Goal: Task Accomplishment & Management: Use online tool/utility

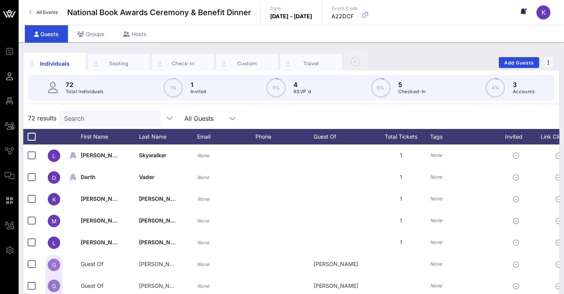
click at [542, 14] on span "K" at bounding box center [543, 13] width 4 height 8
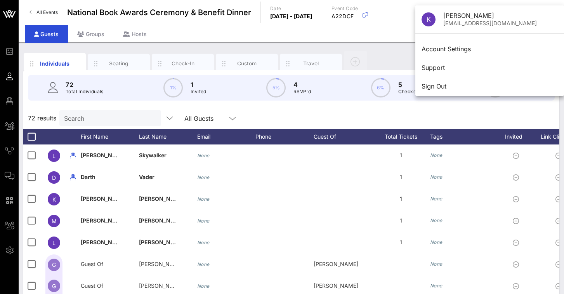
click at [392, 51] on div "Individuals Seating Check-In Custom Travel Add Guests" at bounding box center [291, 62] width 536 height 25
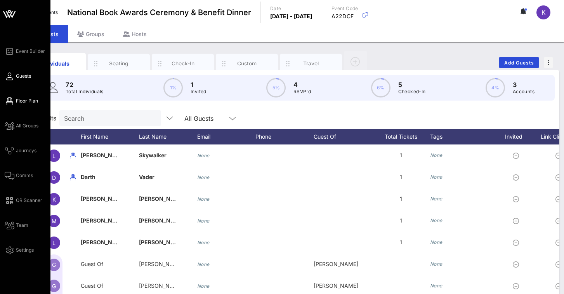
click at [9, 100] on icon at bounding box center [10, 100] width 10 height 1
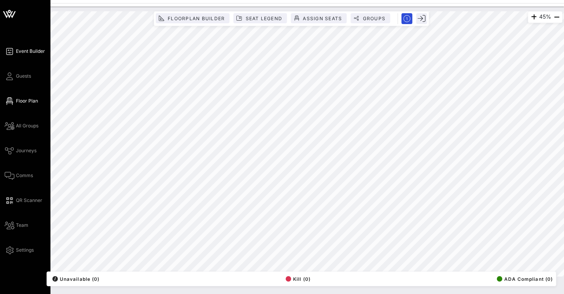
click at [22, 53] on span "Event Builder" at bounding box center [30, 51] width 29 height 7
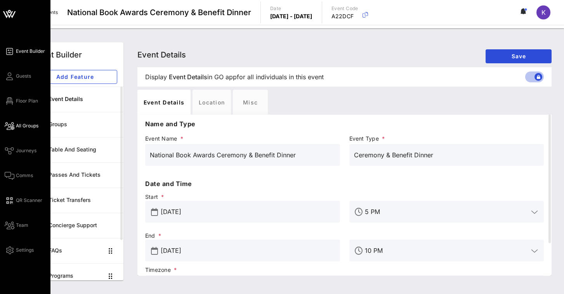
click at [21, 123] on span "All Groups" at bounding box center [27, 125] width 23 height 7
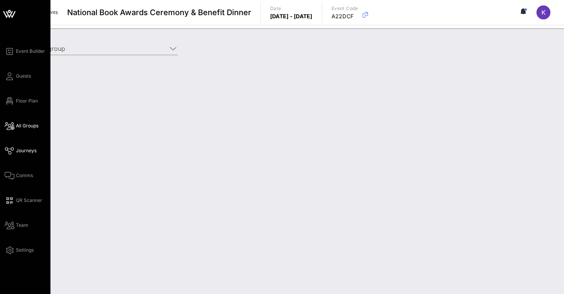
click at [20, 150] on span "Journeys" at bounding box center [26, 150] width 21 height 7
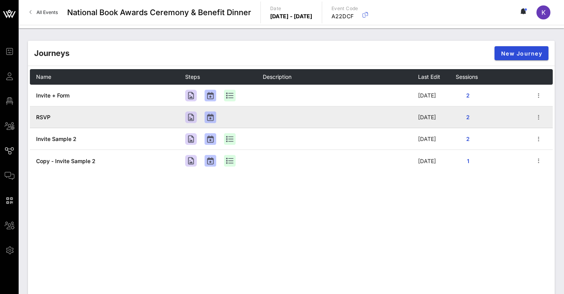
click at [74, 119] on td "RSVP" at bounding box center [107, 117] width 155 height 22
click at [84, 118] on td "RSVP" at bounding box center [107, 117] width 155 height 22
click at [44, 118] on span "RSVP" at bounding box center [43, 117] width 14 height 7
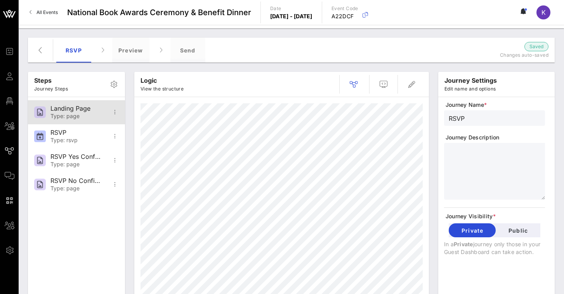
click at [101, 117] on div "Type: page" at bounding box center [75, 116] width 51 height 7
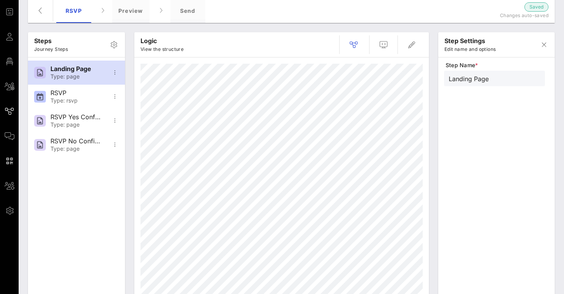
scroll to position [45, 0]
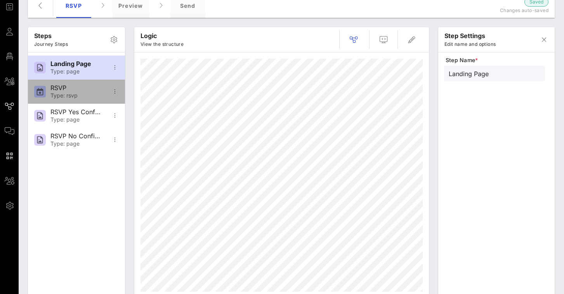
click at [78, 94] on div "Type: rsvp" at bounding box center [75, 95] width 51 height 7
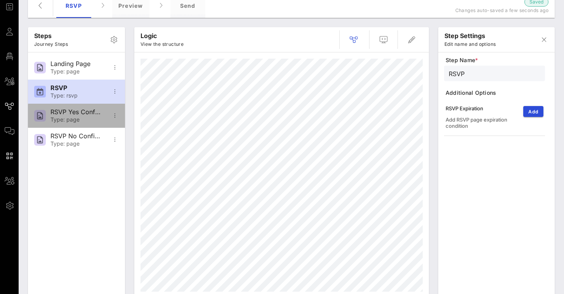
click at [71, 118] on div "Type: page" at bounding box center [75, 119] width 51 height 7
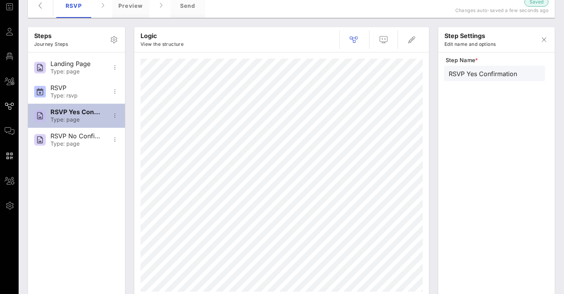
click at [71, 118] on div "Type: page" at bounding box center [75, 119] width 51 height 7
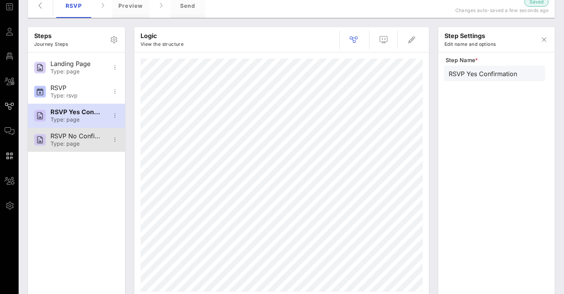
click at [71, 137] on div "RSVP No Confirmation" at bounding box center [75, 135] width 51 height 7
type input "RSVP No Confirmation"
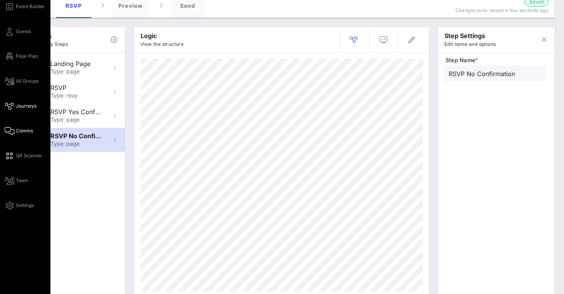
click at [6, 132] on icon at bounding box center [10, 130] width 10 height 1
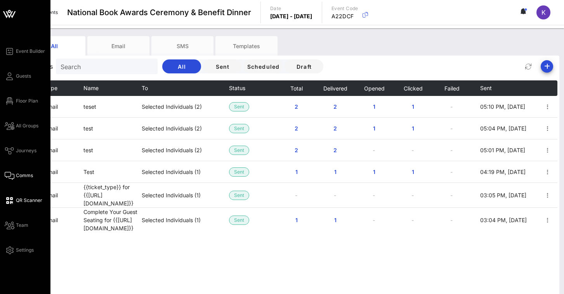
click at [17, 199] on span "QR Scanner" at bounding box center [29, 200] width 26 height 7
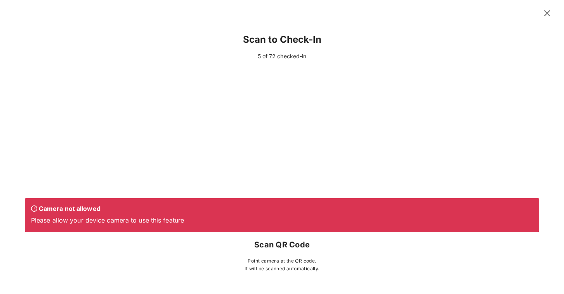
click at [548, 13] on icon at bounding box center [547, 13] width 10 height 9
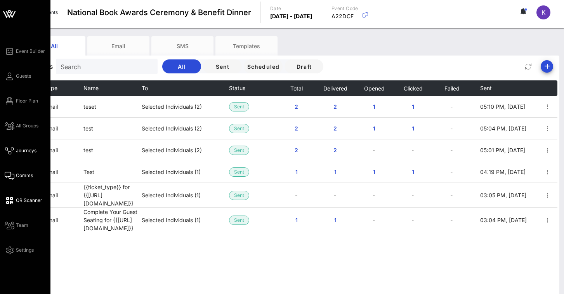
click at [21, 154] on link "Journeys" at bounding box center [21, 150] width 32 height 9
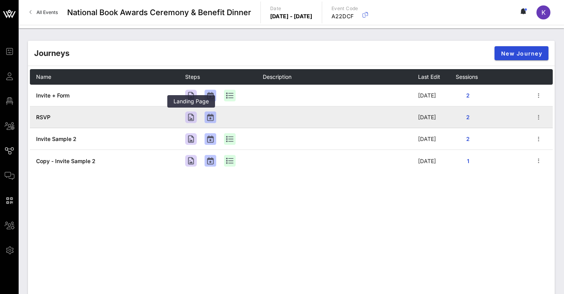
click at [193, 116] on div at bounding box center [191, 117] width 12 height 12
click at [208, 116] on div at bounding box center [210, 117] width 12 height 12
click at [44, 117] on span "RSVP" at bounding box center [43, 117] width 14 height 7
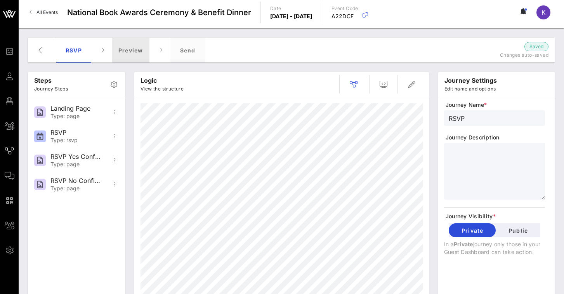
click at [133, 52] on div "Preview" at bounding box center [130, 50] width 37 height 25
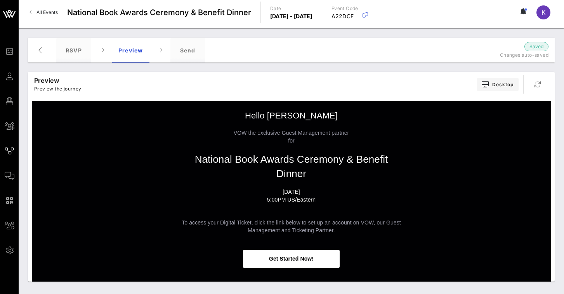
scroll to position [98, 0]
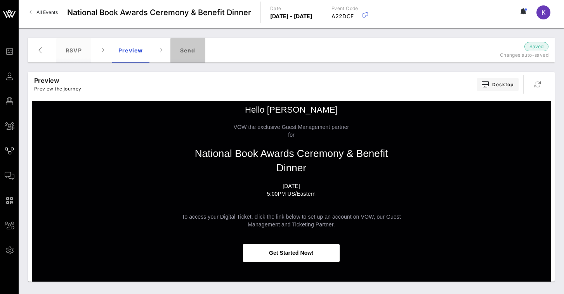
click at [182, 54] on div "Send" at bounding box center [187, 50] width 35 height 25
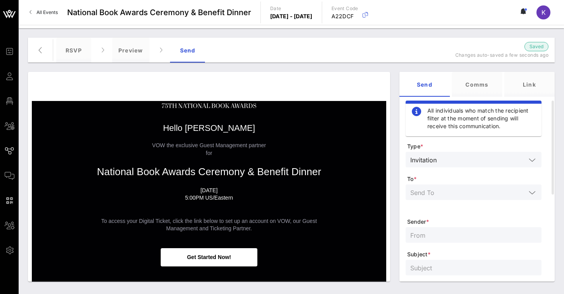
scroll to position [83, 0]
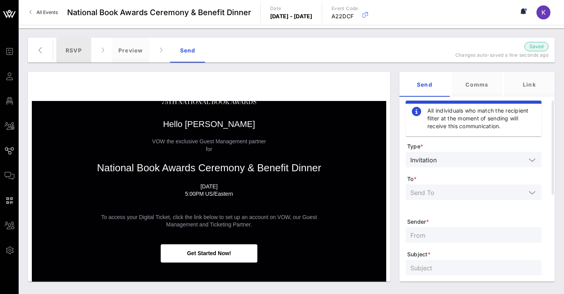
click at [82, 50] on div "RSVP" at bounding box center [73, 50] width 35 height 25
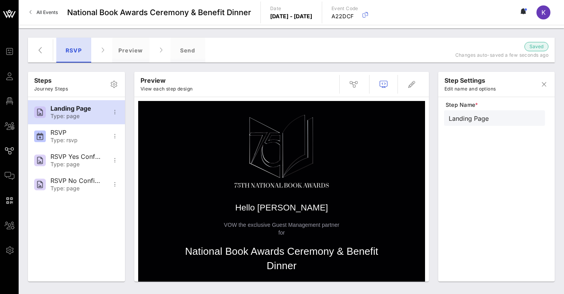
click at [86, 55] on div "RSVP" at bounding box center [73, 50] width 35 height 25
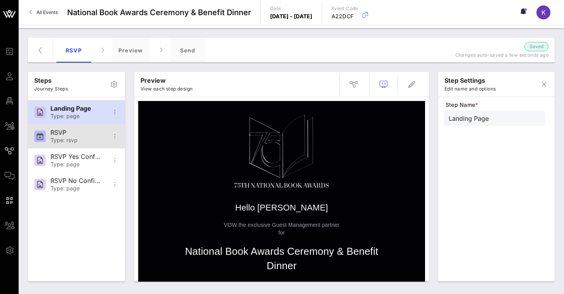
click at [71, 130] on div "RSVP" at bounding box center [75, 132] width 51 height 7
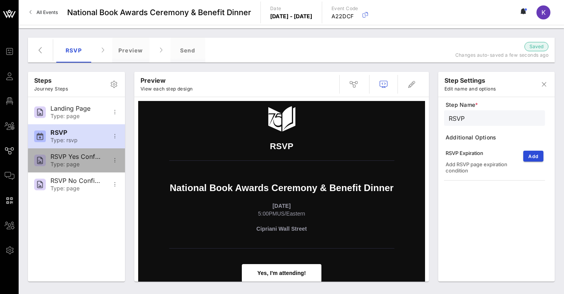
click at [71, 161] on div "Type: page" at bounding box center [75, 164] width 51 height 7
type input "RSVP Yes Confirmation"
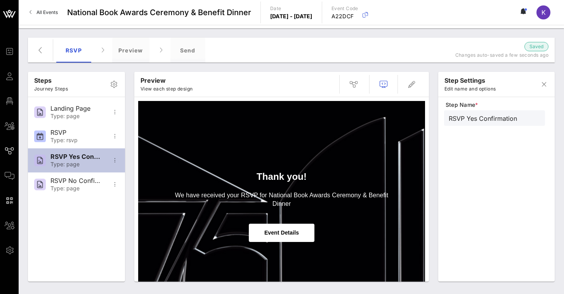
click at [71, 161] on div "Type: page" at bounding box center [75, 164] width 51 height 7
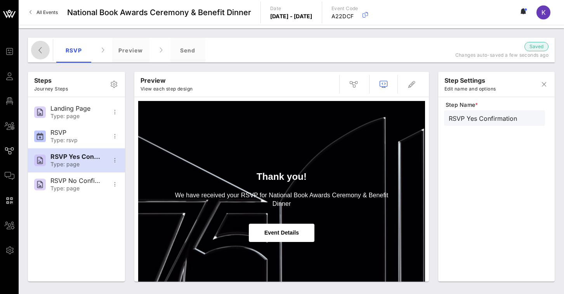
click at [40, 47] on icon "button" at bounding box center [40, 49] width 9 height 9
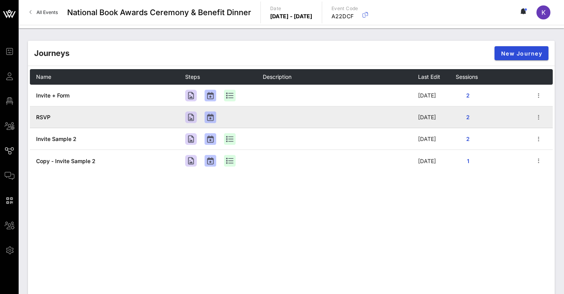
click at [43, 119] on span "RSVP" at bounding box center [43, 117] width 14 height 7
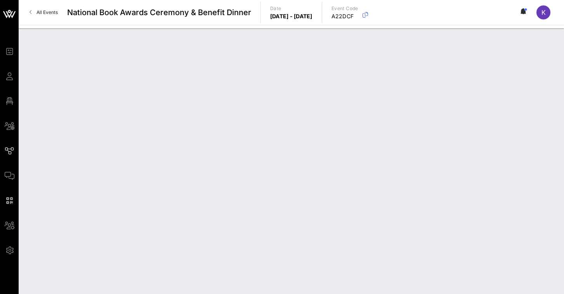
type input "RSVP"
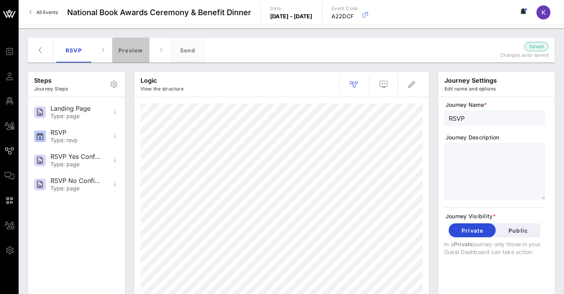
click at [120, 55] on div "Preview" at bounding box center [130, 50] width 37 height 25
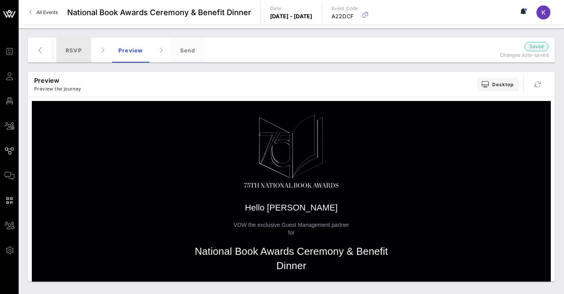
click at [82, 56] on div "RSVP" at bounding box center [73, 50] width 35 height 25
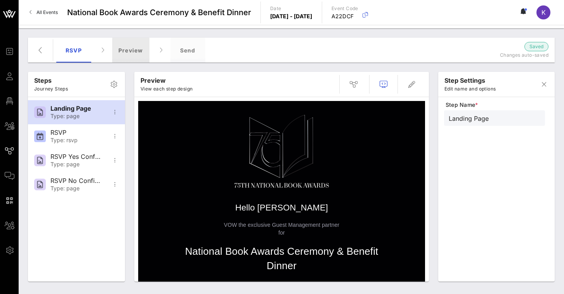
click at [126, 51] on div "Preview" at bounding box center [130, 50] width 37 height 25
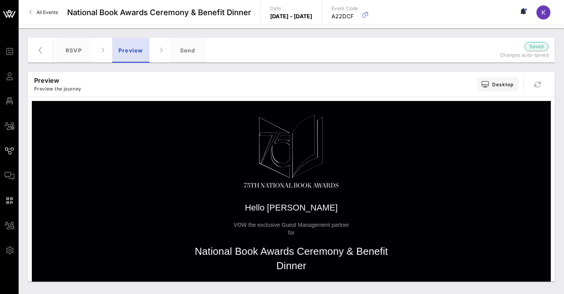
click at [126, 52] on div "Preview" at bounding box center [130, 50] width 37 height 25
click at [81, 54] on div "RSVP" at bounding box center [73, 50] width 35 height 25
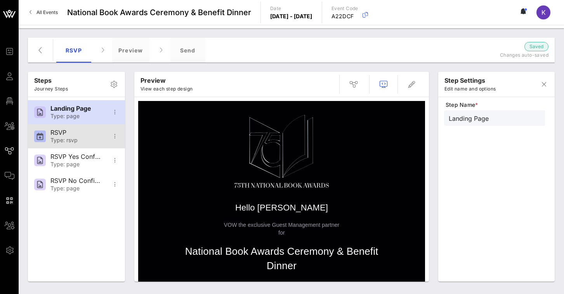
click at [66, 134] on div "RSVP" at bounding box center [75, 132] width 51 height 7
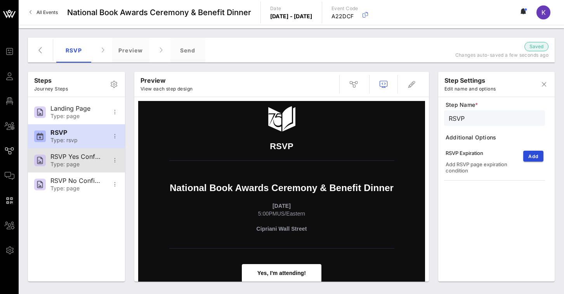
click at [67, 157] on div "RSVP Yes Confirmation" at bounding box center [75, 156] width 51 height 7
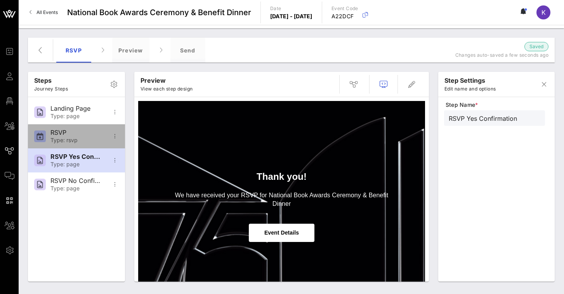
click at [70, 139] on div "Type: rsvp" at bounding box center [75, 140] width 51 height 7
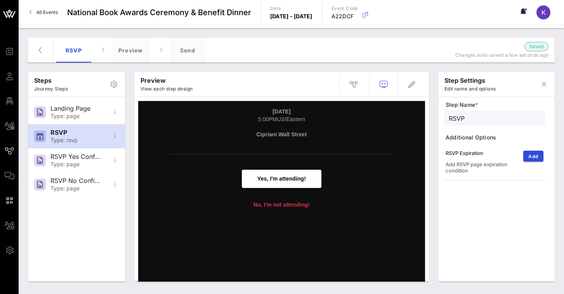
scroll to position [95, 0]
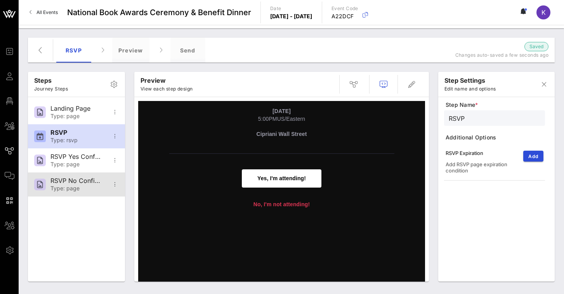
click at [71, 183] on div "RSVP No Confirmation" at bounding box center [75, 180] width 51 height 7
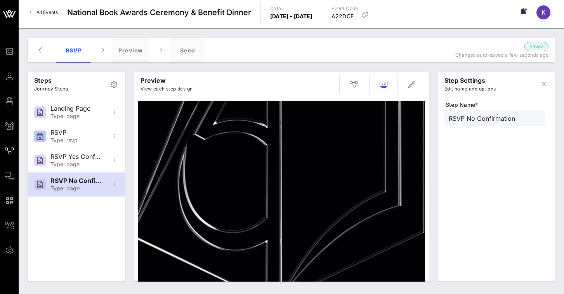
scroll to position [116, 0]
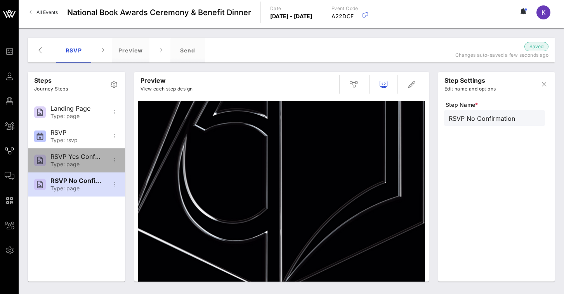
click at [78, 162] on div "Type: page" at bounding box center [75, 164] width 51 height 7
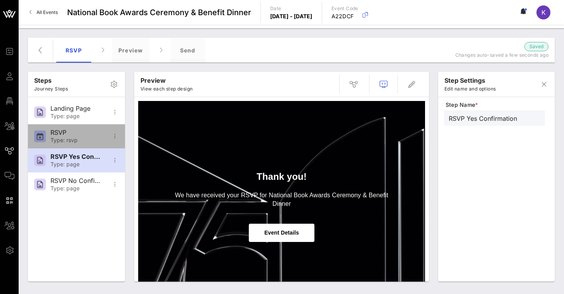
click at [72, 138] on div "Type: rsvp" at bounding box center [75, 140] width 51 height 7
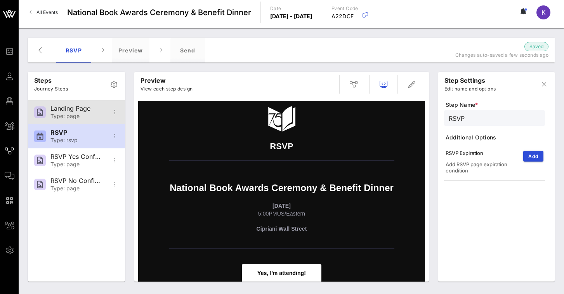
click at [64, 118] on div "Type: page" at bounding box center [75, 116] width 51 height 7
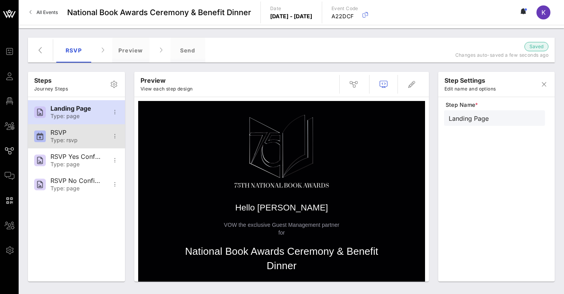
click at [35, 133] on div at bounding box center [40, 136] width 12 height 12
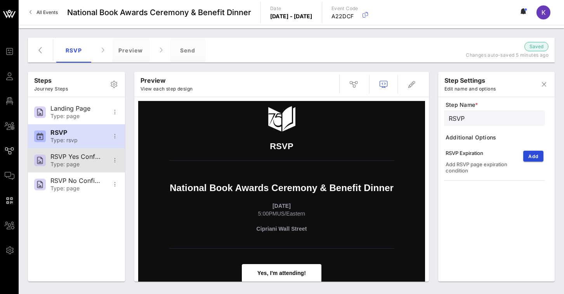
click at [70, 156] on div "RSVP Yes Confirmation" at bounding box center [75, 156] width 51 height 7
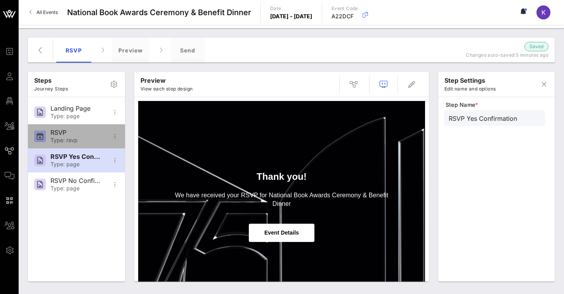
click at [71, 139] on div "Type: rsvp" at bounding box center [75, 140] width 51 height 7
type input "RSVP"
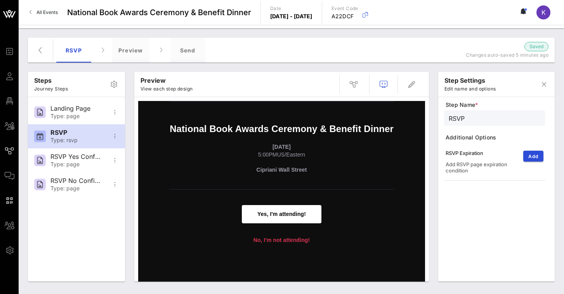
scroll to position [60, 0]
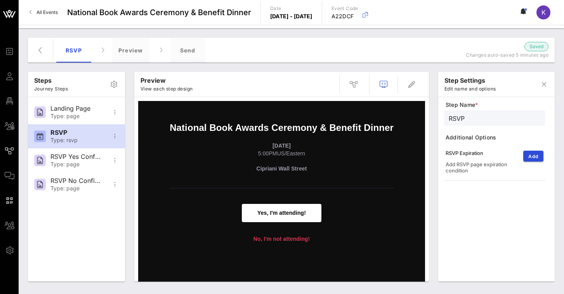
click at [525, 137] on span "Additional Options" at bounding box center [494, 137] width 99 height 8
click at [528, 155] on span "Add" at bounding box center [533, 156] width 10 height 6
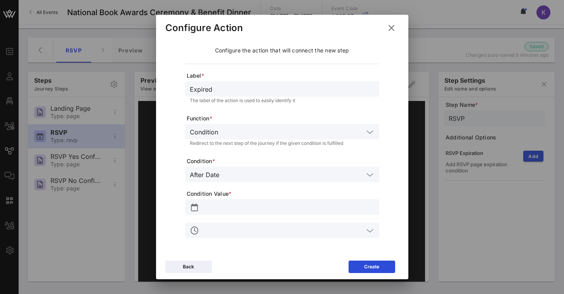
click at [388, 29] on icon at bounding box center [390, 28] width 11 height 10
click at [392, 31] on icon at bounding box center [391, 28] width 11 height 10
type input "Continue"
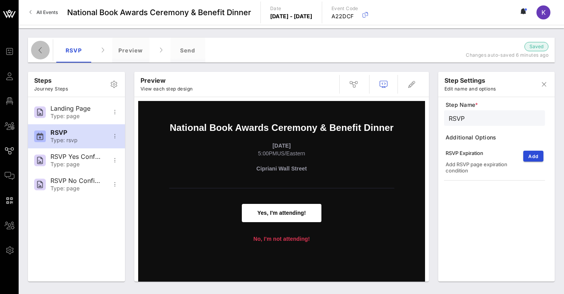
click at [41, 51] on icon "button" at bounding box center [40, 49] width 9 height 9
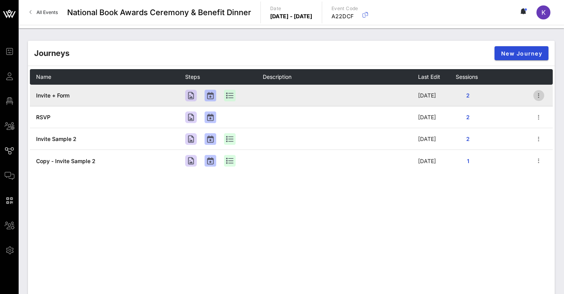
click at [540, 94] on icon "button" at bounding box center [538, 95] width 9 height 9
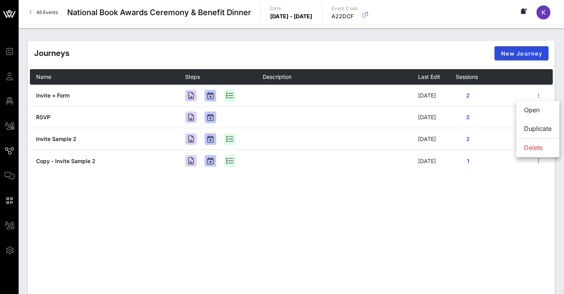
click at [465, 52] on div "Journeys New Journey" at bounding box center [291, 53] width 527 height 25
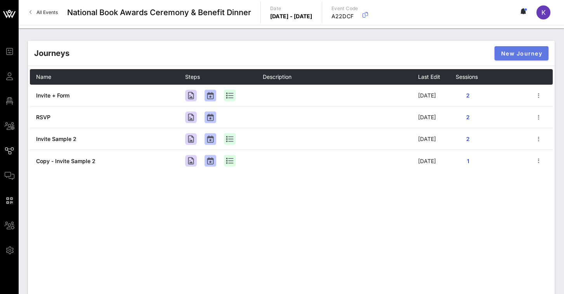
click at [501, 51] on span "New Journey" at bounding box center [522, 53] width 42 height 7
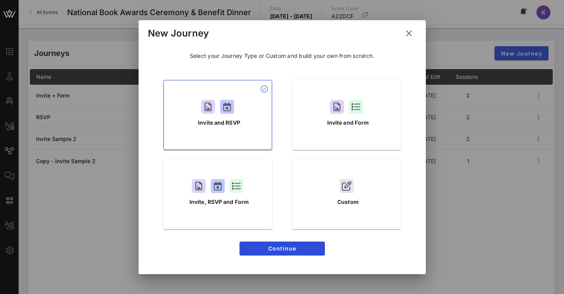
click at [407, 33] on icon at bounding box center [409, 33] width 10 height 9
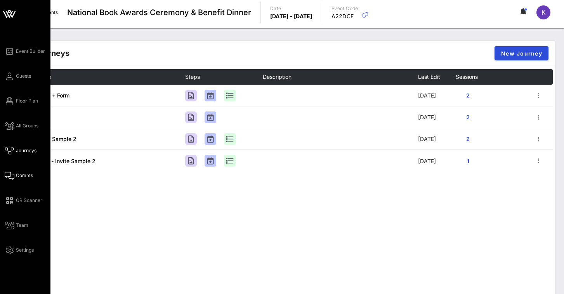
click at [12, 175] on icon at bounding box center [10, 175] width 10 height 1
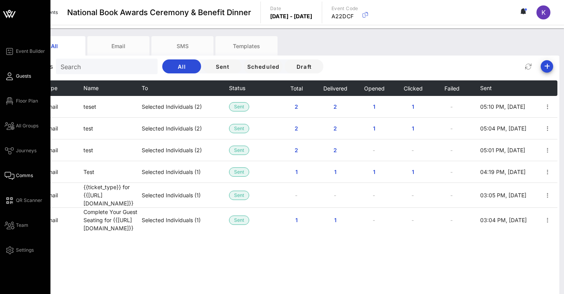
click at [21, 77] on span "Guests" at bounding box center [23, 76] width 15 height 7
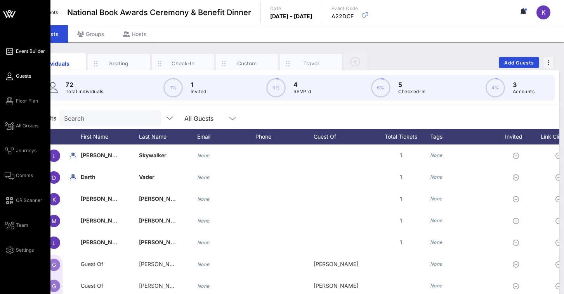
click at [20, 51] on span "Event Builder" at bounding box center [30, 51] width 29 height 7
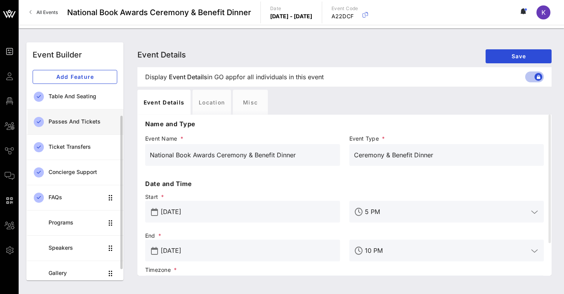
scroll to position [55, 0]
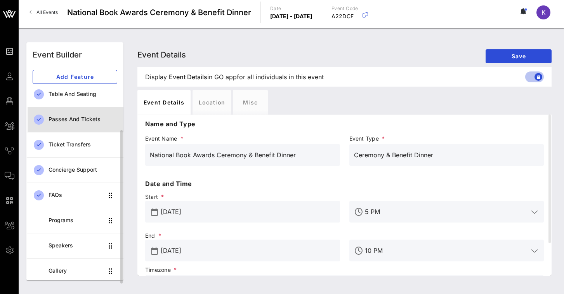
click at [76, 116] on div "Passes and Tickets" at bounding box center [83, 119] width 69 height 7
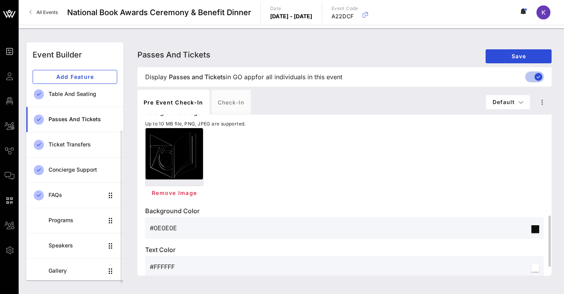
scroll to position [342, 0]
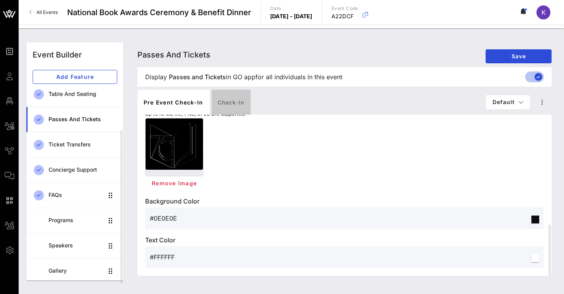
click at [231, 103] on div "Check-in" at bounding box center [230, 102] width 39 height 25
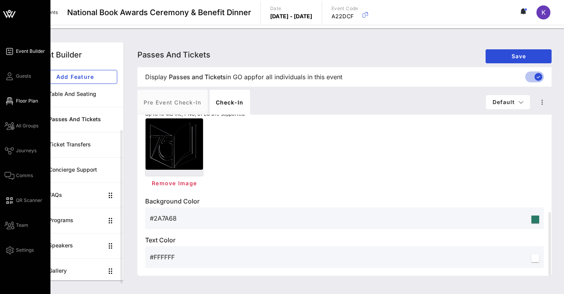
click at [20, 103] on span "Floor Plan" at bounding box center [27, 100] width 22 height 7
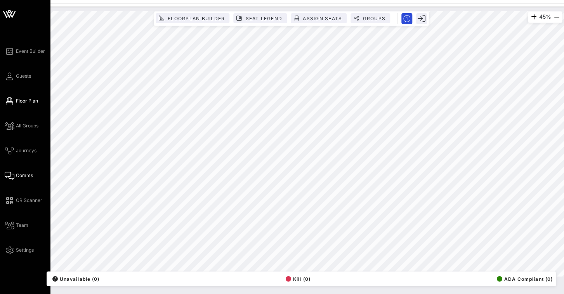
click at [17, 172] on link "Comms" at bounding box center [19, 175] width 28 height 9
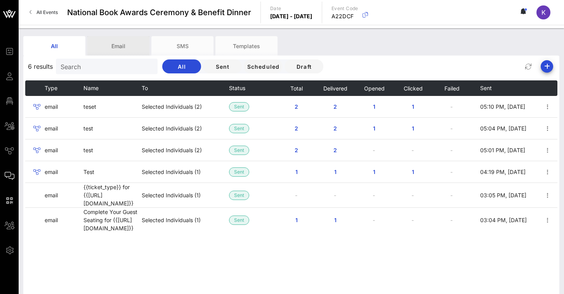
click at [107, 40] on div "Email" at bounding box center [118, 45] width 62 height 19
click at [107, 45] on div "Email" at bounding box center [118, 45] width 62 height 19
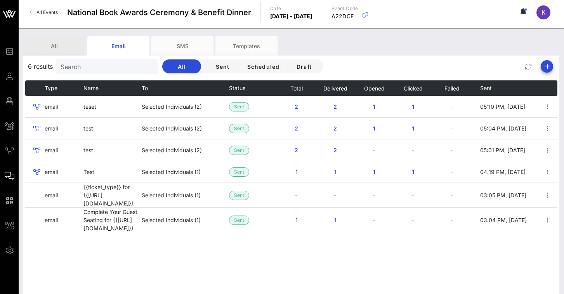
click at [72, 51] on div "All" at bounding box center [54, 45] width 62 height 19
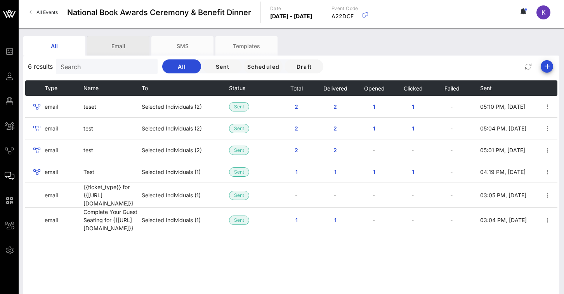
click at [103, 51] on div "Email" at bounding box center [118, 45] width 62 height 19
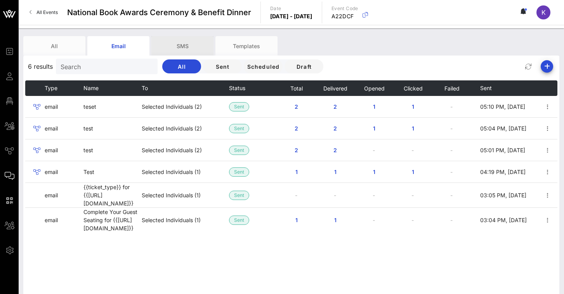
click at [175, 49] on div "SMS" at bounding box center [182, 45] width 62 height 19
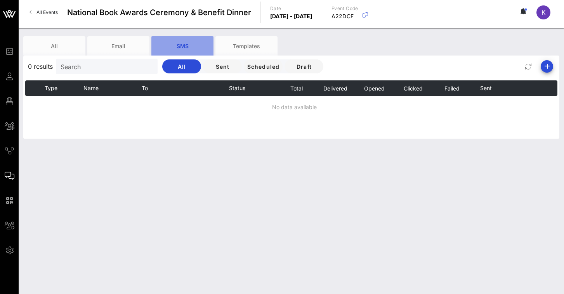
click at [175, 49] on div "SMS" at bounding box center [182, 45] width 62 height 19
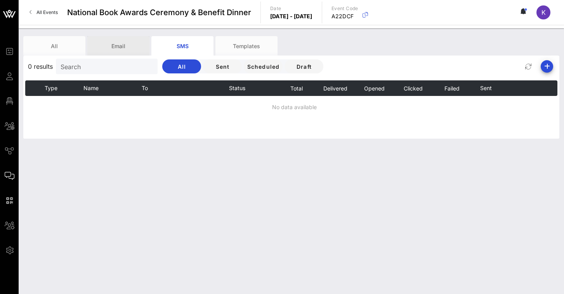
click at [124, 44] on div "Email" at bounding box center [118, 45] width 62 height 19
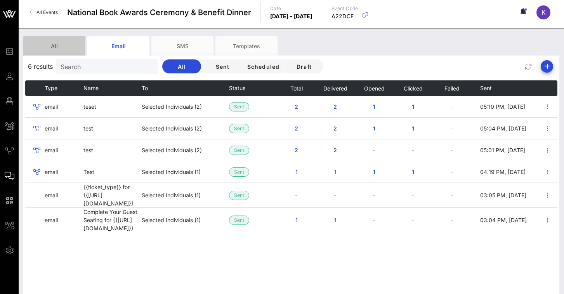
click at [71, 47] on div "All" at bounding box center [54, 45] width 62 height 19
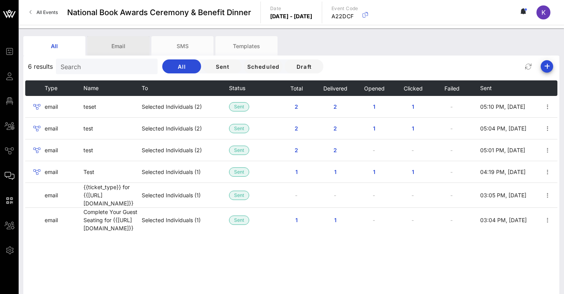
click at [104, 45] on div "Email" at bounding box center [118, 45] width 62 height 19
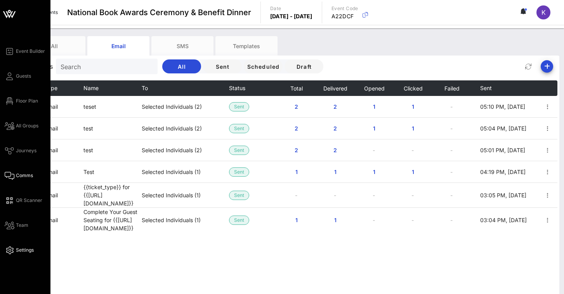
click at [15, 249] on link "Settings" at bounding box center [19, 249] width 29 height 9
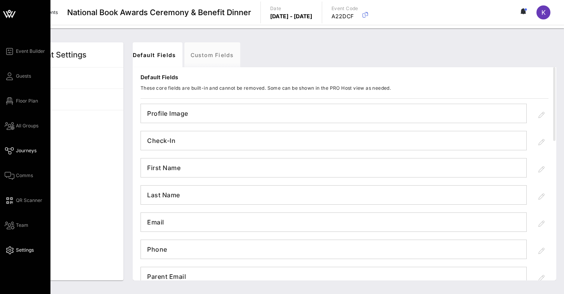
click at [20, 147] on span "Journeys" at bounding box center [26, 150] width 21 height 7
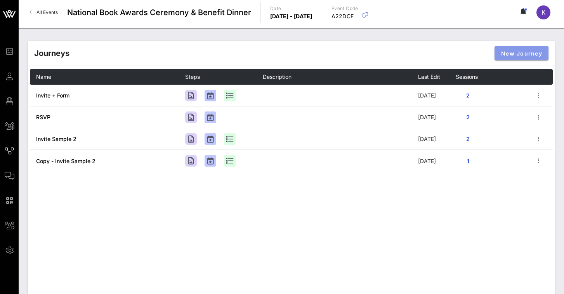
click at [516, 54] on span "New Journey" at bounding box center [522, 53] width 42 height 7
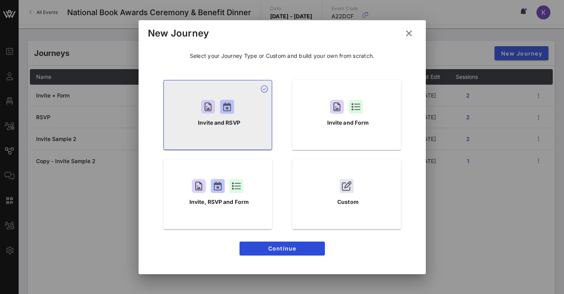
click at [250, 127] on div "Invite and RSVP" at bounding box center [217, 115] width 109 height 70
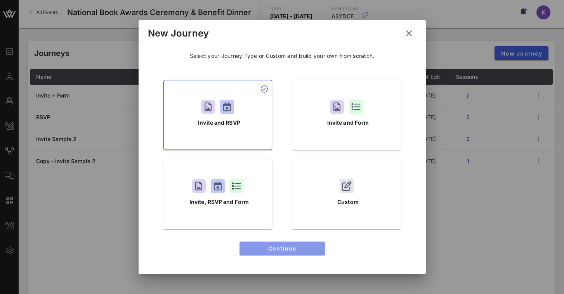
click at [271, 253] on button "Continue" at bounding box center [281, 248] width 85 height 14
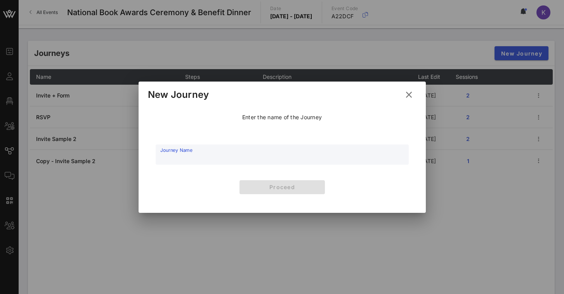
click at [255, 154] on input "Journey Name" at bounding box center [282, 159] width 244 height 12
type input "TEST"
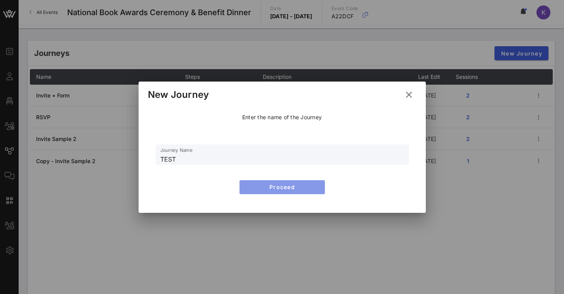
click at [265, 183] on button "Proceed" at bounding box center [281, 187] width 85 height 14
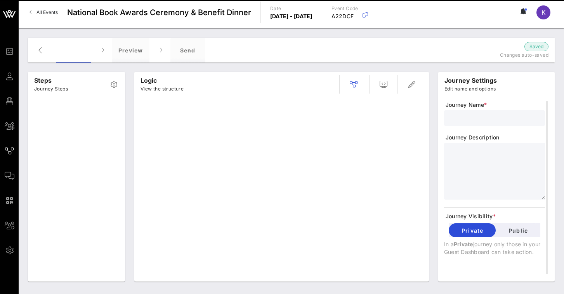
type input "TEST"
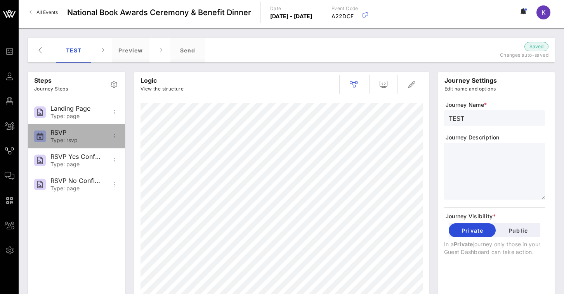
click at [87, 141] on div "Type: rsvp" at bounding box center [75, 140] width 51 height 7
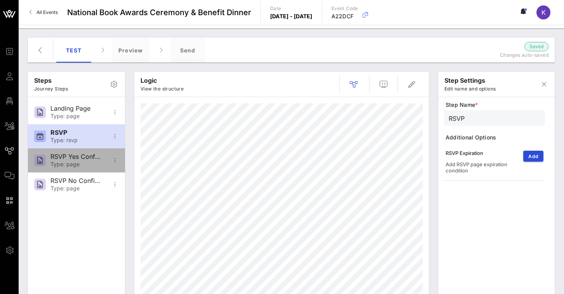
click at [87, 158] on div "RSVP Yes Confirmation" at bounding box center [75, 156] width 51 height 7
type input "RSVP Yes Confirmation"
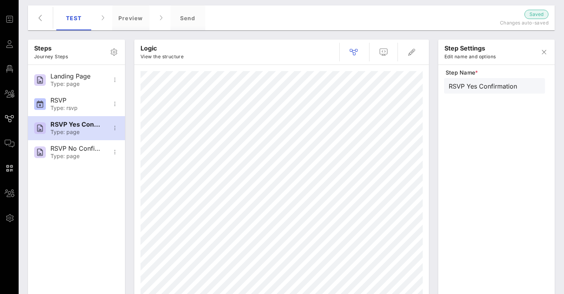
scroll to position [33, 0]
click at [413, 49] on icon "button" at bounding box center [411, 51] width 9 height 9
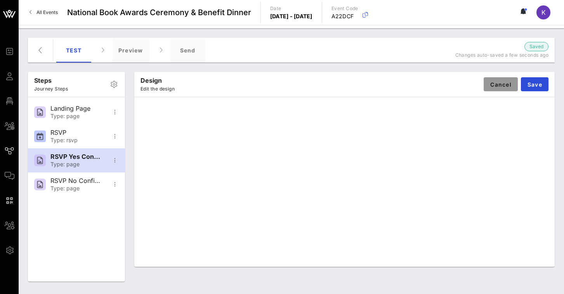
click at [495, 83] on span "Cancel" at bounding box center [501, 84] width 22 height 7
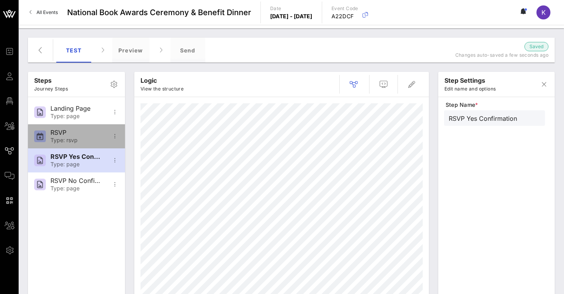
click at [93, 142] on div "Type: rsvp" at bounding box center [75, 140] width 51 height 7
type input "RSVP"
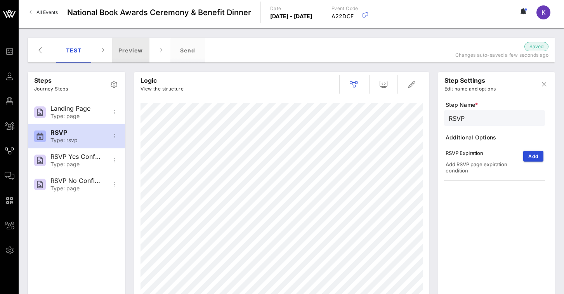
click at [131, 44] on div "Preview" at bounding box center [130, 50] width 37 height 25
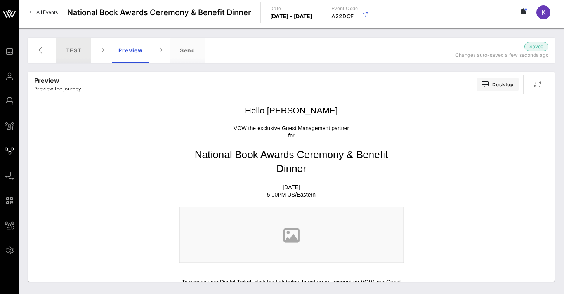
click at [81, 55] on div "TEST" at bounding box center [73, 50] width 35 height 25
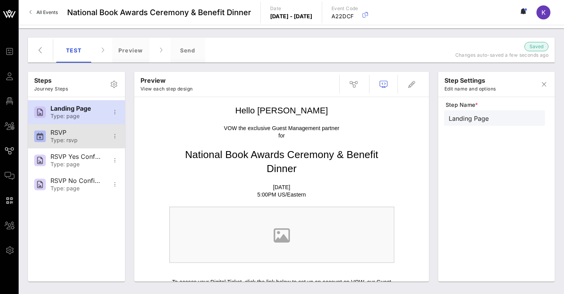
click at [81, 132] on div "RSVP" at bounding box center [75, 132] width 51 height 7
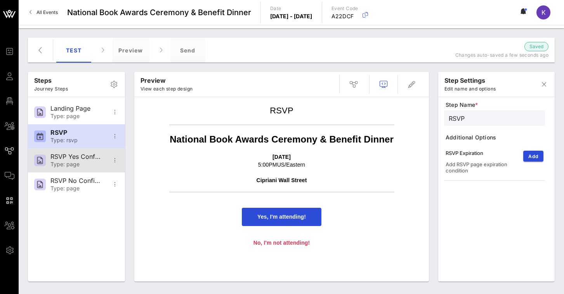
click at [83, 155] on div "RSVP Yes Confirmation" at bounding box center [75, 156] width 51 height 7
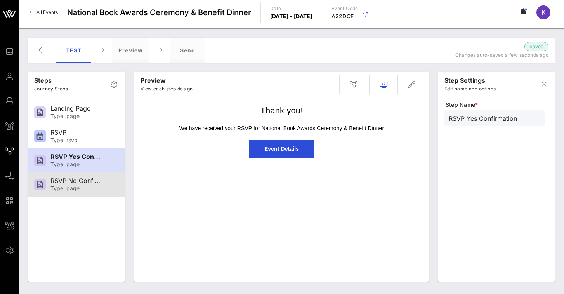
click at [70, 178] on div "RSVP No Confirmation" at bounding box center [75, 180] width 51 height 7
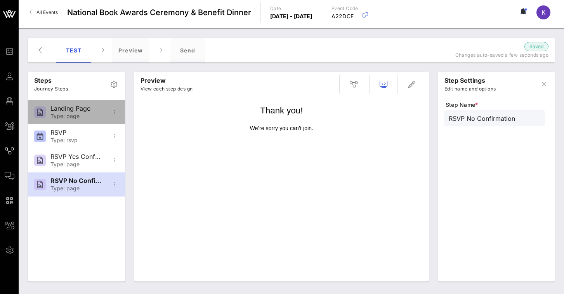
click at [70, 114] on div "Type: page" at bounding box center [75, 116] width 51 height 7
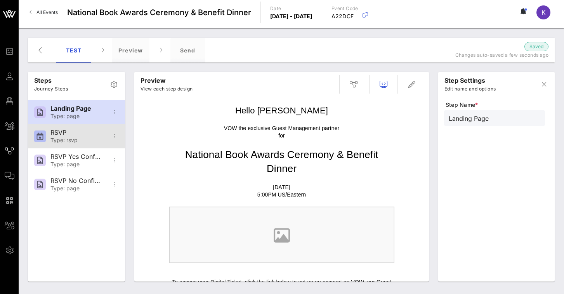
click at [85, 139] on div "Type: rsvp" at bounding box center [75, 140] width 51 height 7
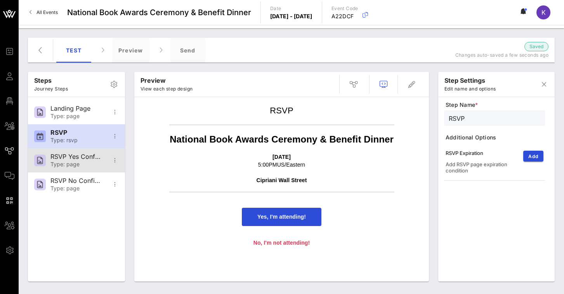
click at [68, 159] on div "RSVP Yes Confirmation" at bounding box center [75, 156] width 51 height 7
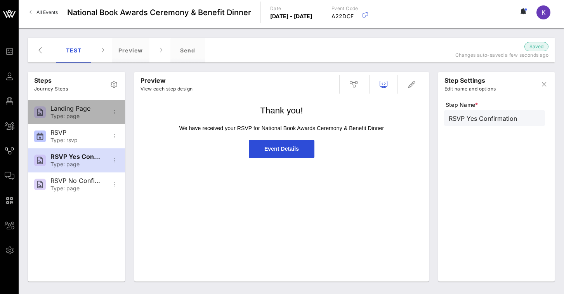
click at [77, 113] on div "Type: page" at bounding box center [75, 116] width 51 height 7
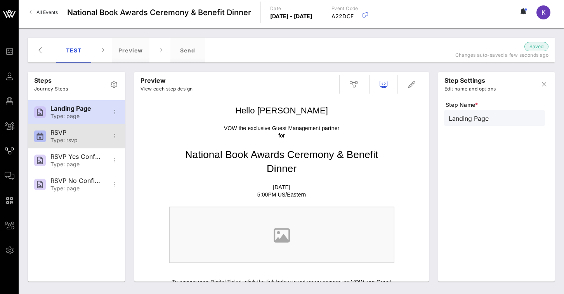
click at [74, 137] on div "RSVP Type: rsvp" at bounding box center [75, 136] width 51 height 24
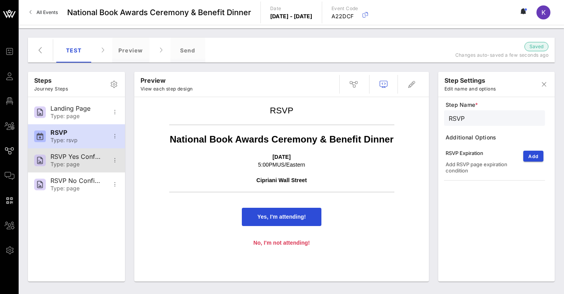
click at [68, 157] on div "RSVP Yes Confirmation" at bounding box center [75, 156] width 51 height 7
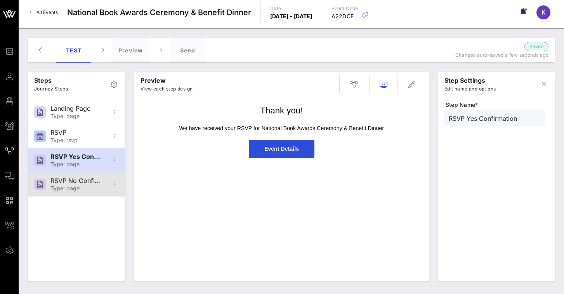
click at [62, 180] on div "RSVP No Confirmation" at bounding box center [75, 180] width 51 height 7
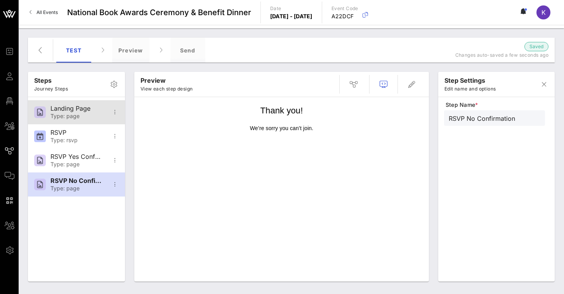
click at [61, 114] on div "Type: page" at bounding box center [75, 116] width 51 height 7
type input "Landing Page"
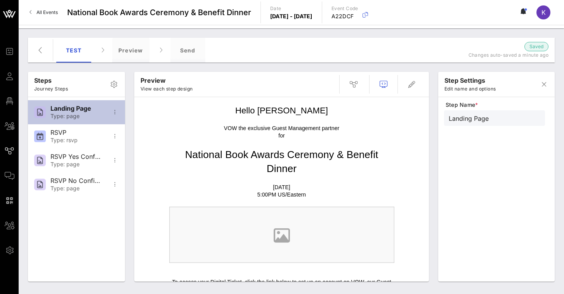
click at [92, 111] on div "Landing Page" at bounding box center [75, 108] width 51 height 7
click at [78, 114] on div "Type: page" at bounding box center [75, 116] width 51 height 7
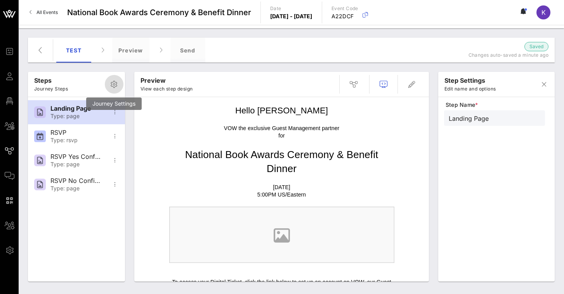
click at [115, 84] on icon "button" at bounding box center [113, 84] width 9 height 9
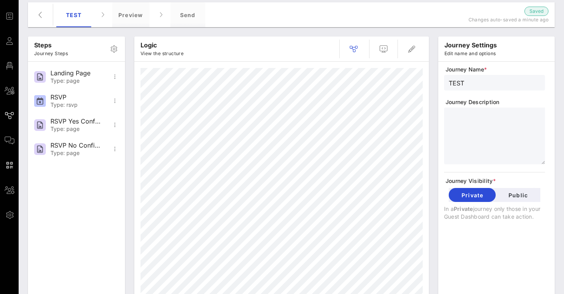
scroll to position [41, 0]
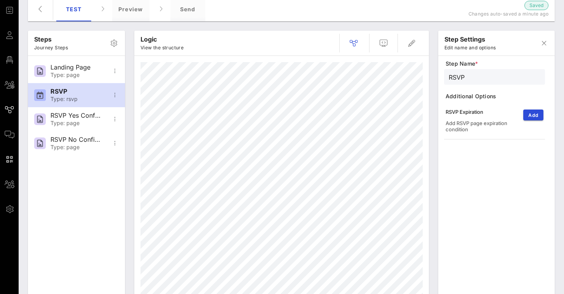
click at [477, 98] on span "Additional Options" at bounding box center [494, 96] width 99 height 8
click at [470, 112] on div "RSVP Expiration" at bounding box center [480, 112] width 71 height 6
click at [468, 123] on div "Add RSVP page expiration condition" at bounding box center [480, 126] width 71 height 12
click at [177, 49] on p "View the structure" at bounding box center [161, 48] width 43 height 8
click at [350, 44] on icon "button" at bounding box center [353, 42] width 9 height 9
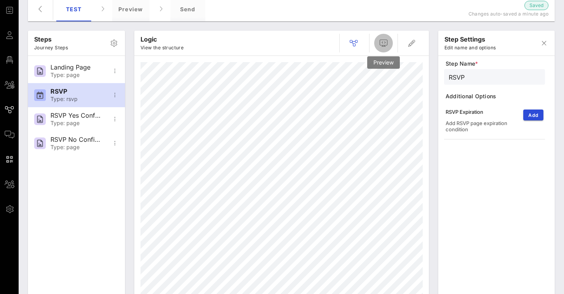
click at [380, 42] on icon "button" at bounding box center [383, 42] width 9 height 9
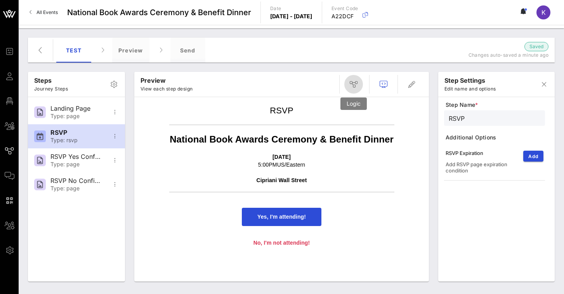
click at [357, 87] on icon "button" at bounding box center [353, 84] width 9 height 9
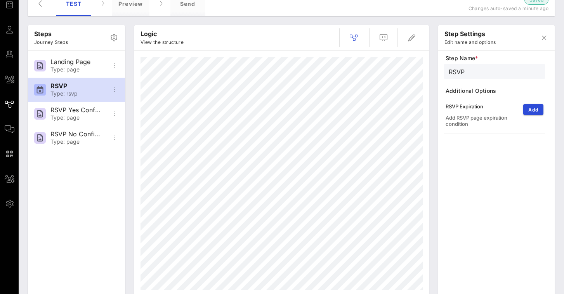
scroll to position [50, 0]
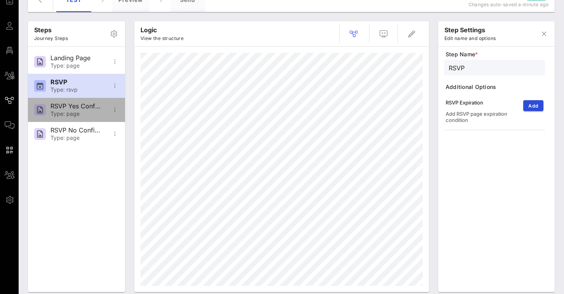
click at [74, 110] on div "RSVP Yes Confirmation Type: page" at bounding box center [75, 110] width 51 height 24
type input "RSVP Yes Confirmation"
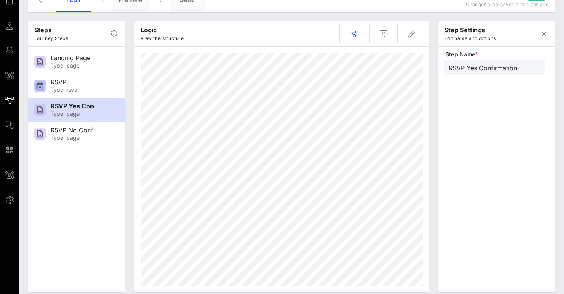
click at [472, 83] on div "Step Name * RSVP Yes Confirmation" at bounding box center [496, 172] width 105 height 245
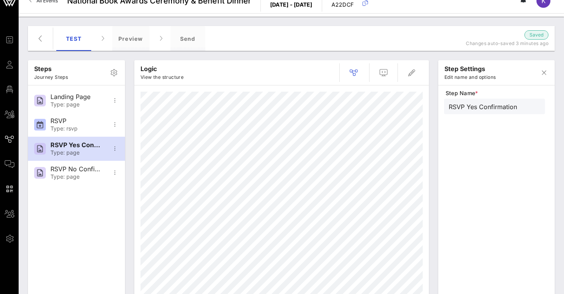
scroll to position [12, 0]
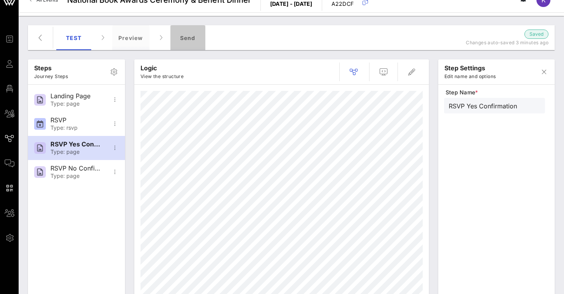
click at [185, 37] on div "Send" at bounding box center [187, 37] width 35 height 25
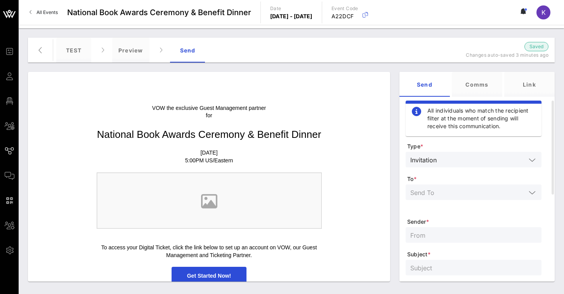
scroll to position [28, 0]
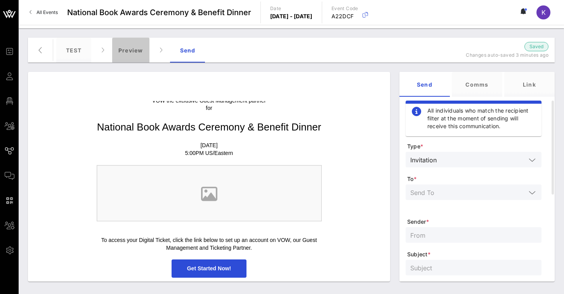
click at [140, 50] on div "Preview" at bounding box center [130, 50] width 37 height 25
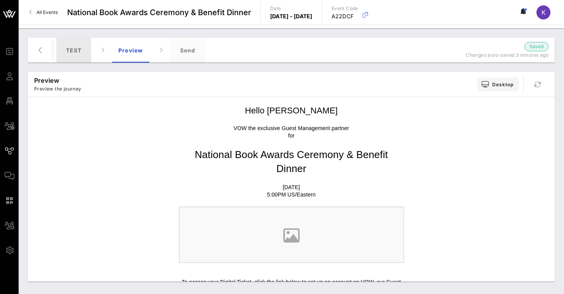
click at [78, 50] on div "TEST" at bounding box center [73, 50] width 35 height 25
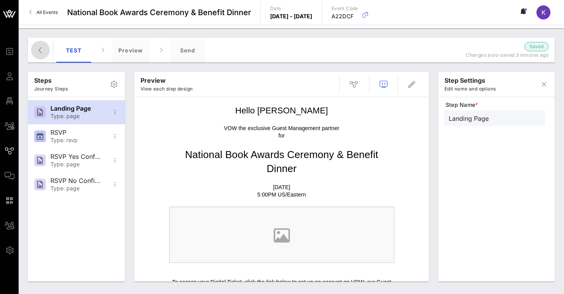
click at [44, 50] on icon "button" at bounding box center [40, 49] width 9 height 9
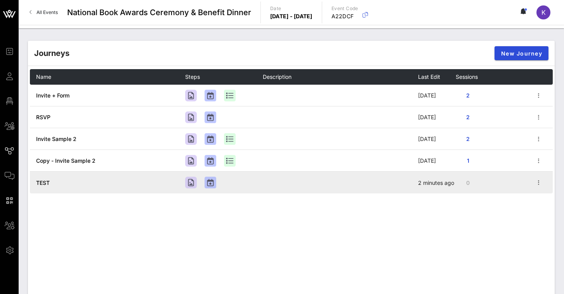
click at [128, 181] on td "TEST" at bounding box center [107, 183] width 155 height 22
click at [171, 183] on td "TEST" at bounding box center [107, 183] width 155 height 22
click at [69, 184] on td "TEST" at bounding box center [107, 183] width 155 height 22
click at [83, 182] on td "TEST" at bounding box center [107, 183] width 155 height 22
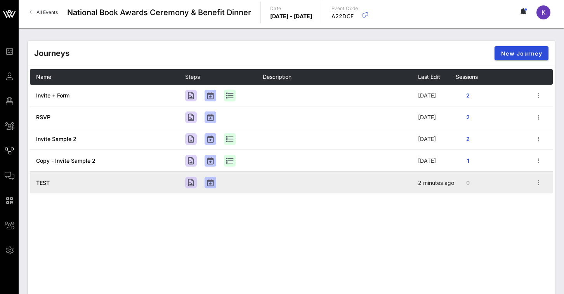
click at [83, 182] on td "TEST" at bounding box center [107, 183] width 155 height 22
click at [42, 180] on span "TEST" at bounding box center [43, 182] width 14 height 7
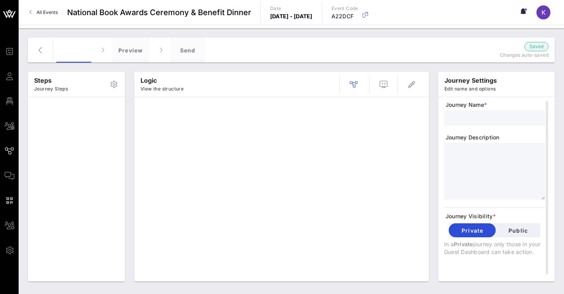
type input "TEST"
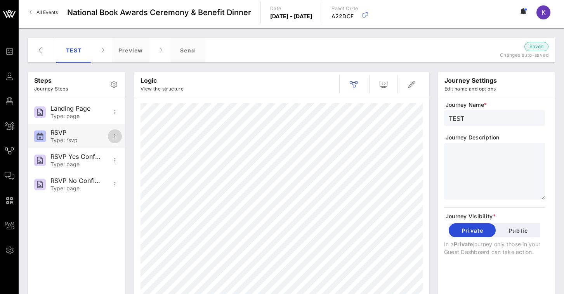
click at [115, 137] on icon "button" at bounding box center [114, 136] width 9 height 9
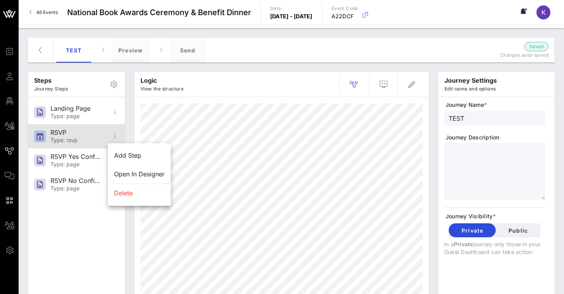
click at [90, 140] on div "Type: rsvp" at bounding box center [75, 140] width 51 height 7
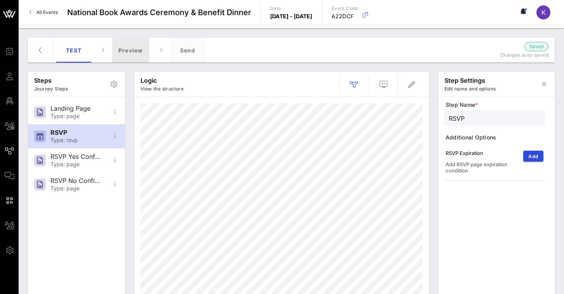
click at [126, 55] on div "Preview" at bounding box center [130, 50] width 37 height 25
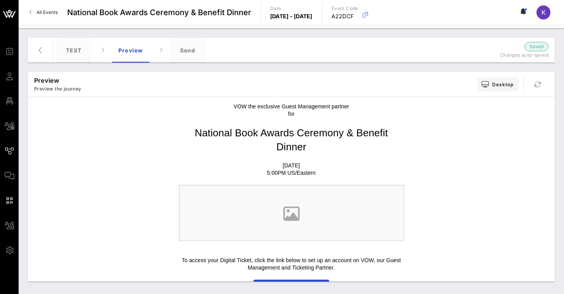
scroll to position [42, 0]
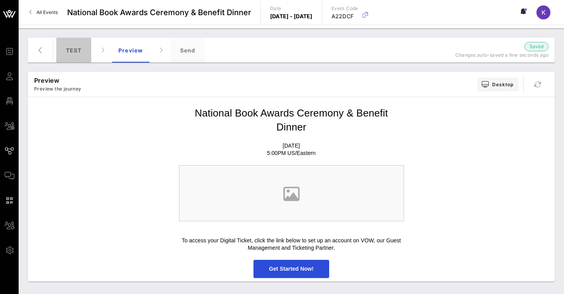
click at [80, 54] on div "TEST" at bounding box center [73, 50] width 35 height 25
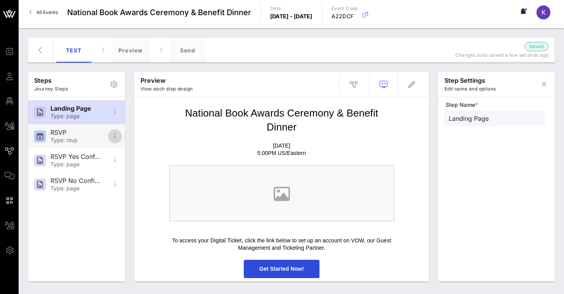
click at [116, 136] on icon "button" at bounding box center [114, 136] width 9 height 9
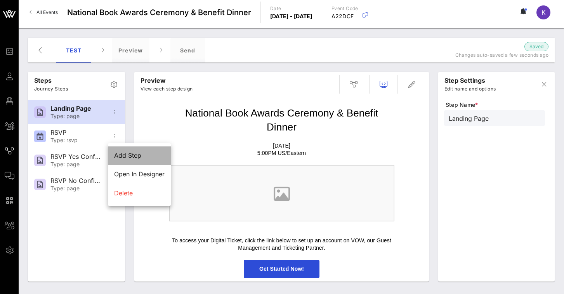
click at [128, 155] on div "Add Step" at bounding box center [139, 155] width 50 height 7
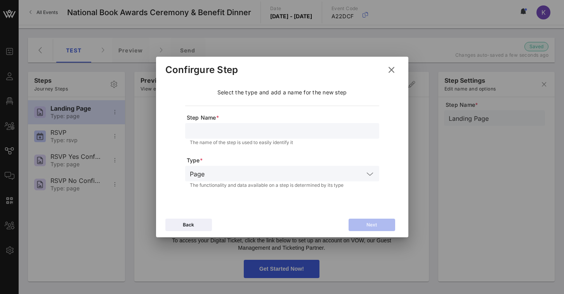
click at [202, 134] on input "text" at bounding box center [282, 131] width 185 height 10
click at [215, 172] on input "text" at bounding box center [286, 173] width 156 height 10
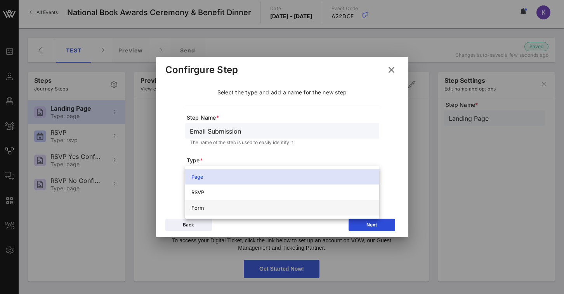
click at [210, 204] on div "Form" at bounding box center [282, 207] width 182 height 12
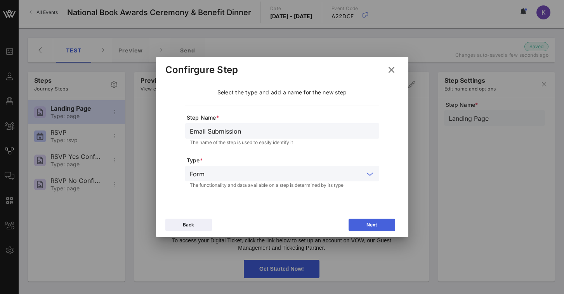
click at [362, 223] on button "Next" at bounding box center [371, 224] width 47 height 12
click at [261, 130] on input "Continue" at bounding box center [282, 131] width 185 height 10
drag, startPoint x: 253, startPoint y: 130, endPoint x: 183, endPoint y: 130, distance: 69.5
click at [183, 130] on div "Label * Continue The label of the action is used to easily identify it Function…" at bounding box center [282, 143] width 218 height 95
click at [202, 176] on input "text" at bounding box center [281, 173] width 163 height 10
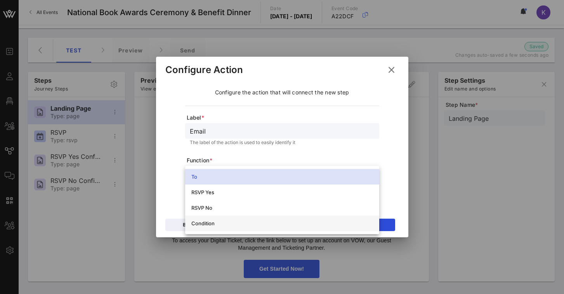
click at [201, 222] on div "Condition" at bounding box center [282, 223] width 182 height 6
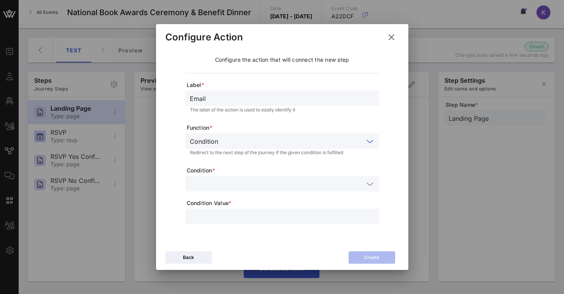
click at [210, 184] on input "text" at bounding box center [277, 183] width 174 height 10
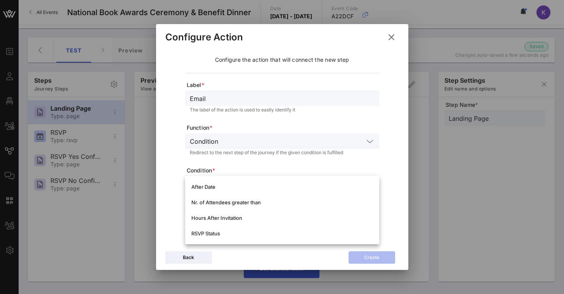
click at [174, 206] on div "Label * Email The label of the action is used to easily identify it Function * …" at bounding box center [282, 144] width 218 height 160
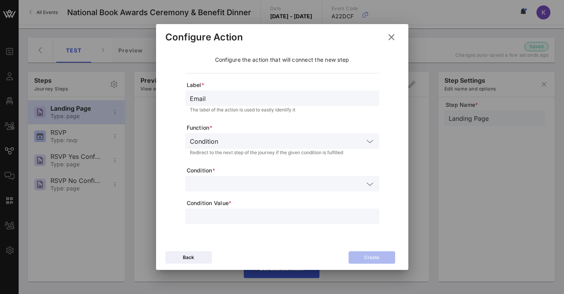
click at [206, 218] on input "text" at bounding box center [282, 216] width 185 height 10
click at [194, 254] on button "Back" at bounding box center [188, 257] width 47 height 12
type input "Email Submission"
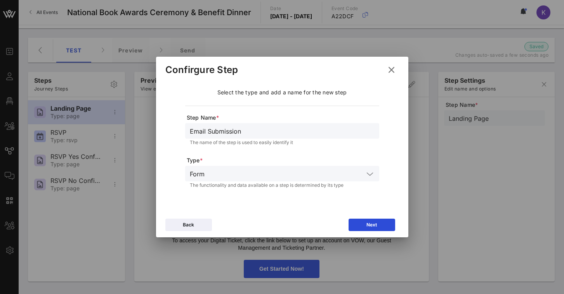
click at [390, 71] on icon at bounding box center [391, 69] width 10 height 9
click at [303, 132] on input "text" at bounding box center [282, 131] width 185 height 10
click at [269, 154] on div "Step Name * The name of the step is used to easily identify it Type * Page The …" at bounding box center [282, 149] width 194 height 86
click at [262, 132] on input "text" at bounding box center [282, 131] width 185 height 10
click at [352, 228] on button "Next" at bounding box center [371, 224] width 47 height 12
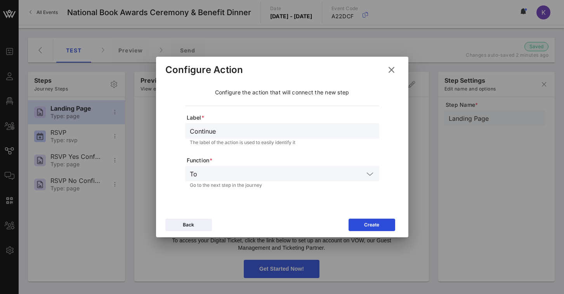
click at [248, 132] on input "Continue" at bounding box center [282, 131] width 185 height 10
click at [237, 167] on div "To" at bounding box center [282, 174] width 185 height 16
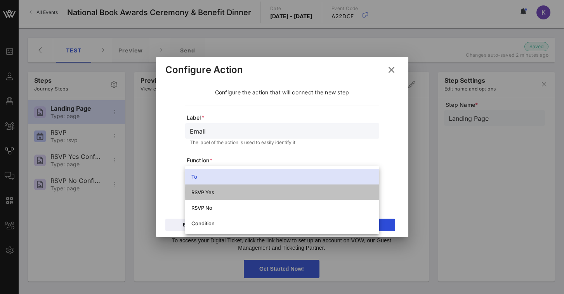
click at [223, 193] on div "RSVP Yes" at bounding box center [282, 192] width 182 height 6
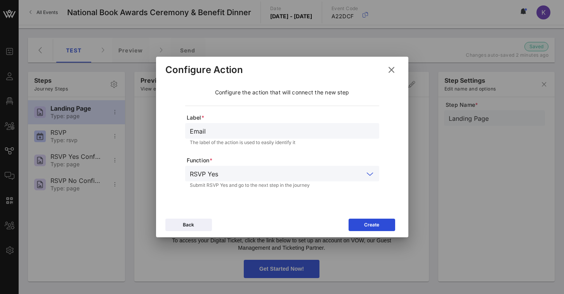
click at [304, 176] on input "text" at bounding box center [292, 173] width 142 height 10
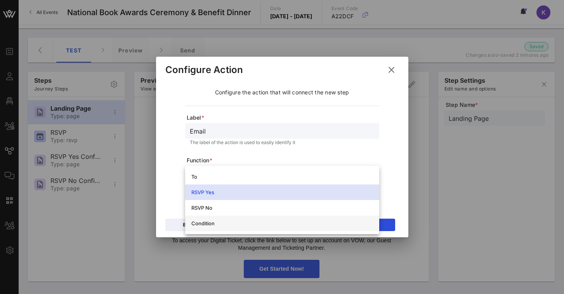
click at [226, 224] on div "Condition" at bounding box center [282, 223] width 182 height 6
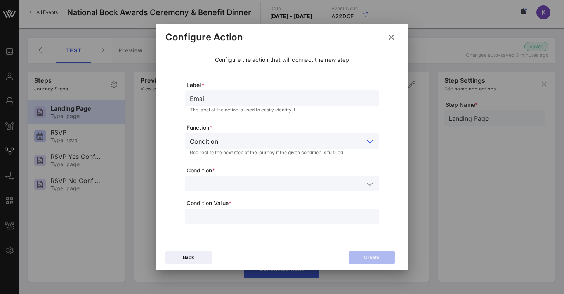
click at [227, 180] on input "text" at bounding box center [277, 183] width 174 height 10
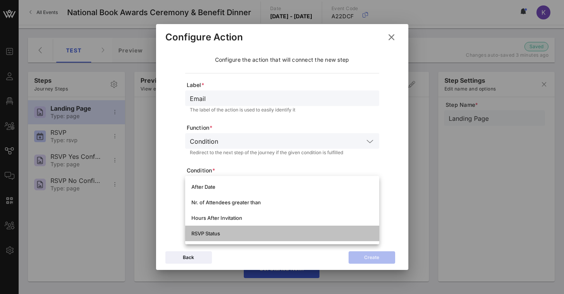
click at [213, 231] on div "RSVP Status" at bounding box center [282, 233] width 182 height 6
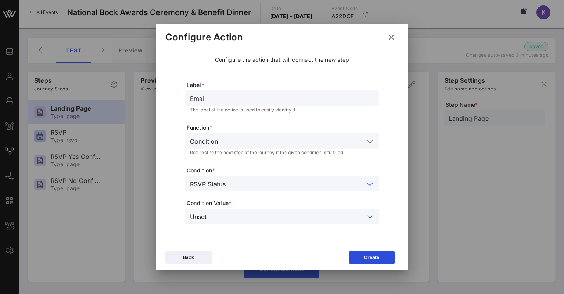
click at [213, 216] on input "text" at bounding box center [287, 216] width 154 height 10
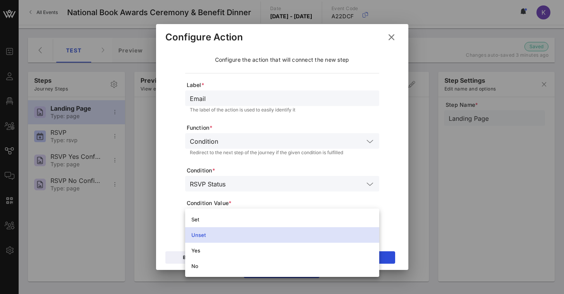
click at [175, 218] on div "Label * Email The label of the action is used to easily identify it Function * …" at bounding box center [282, 144] width 218 height 160
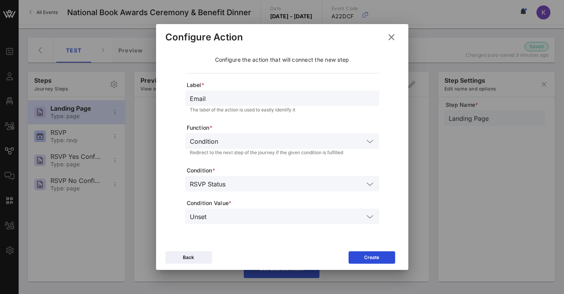
click at [392, 38] on icon at bounding box center [391, 37] width 10 height 9
type input "Continue"
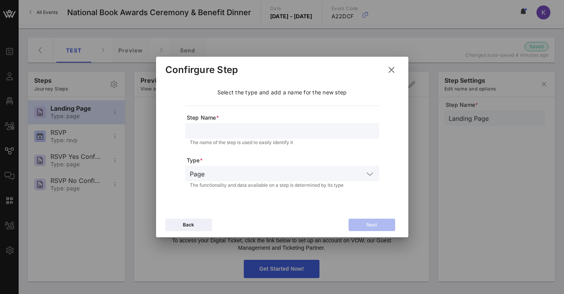
click at [389, 70] on icon at bounding box center [391, 70] width 11 height 10
click at [392, 67] on icon at bounding box center [391, 69] width 10 height 9
